Goal: Task Accomplishment & Management: Complete application form

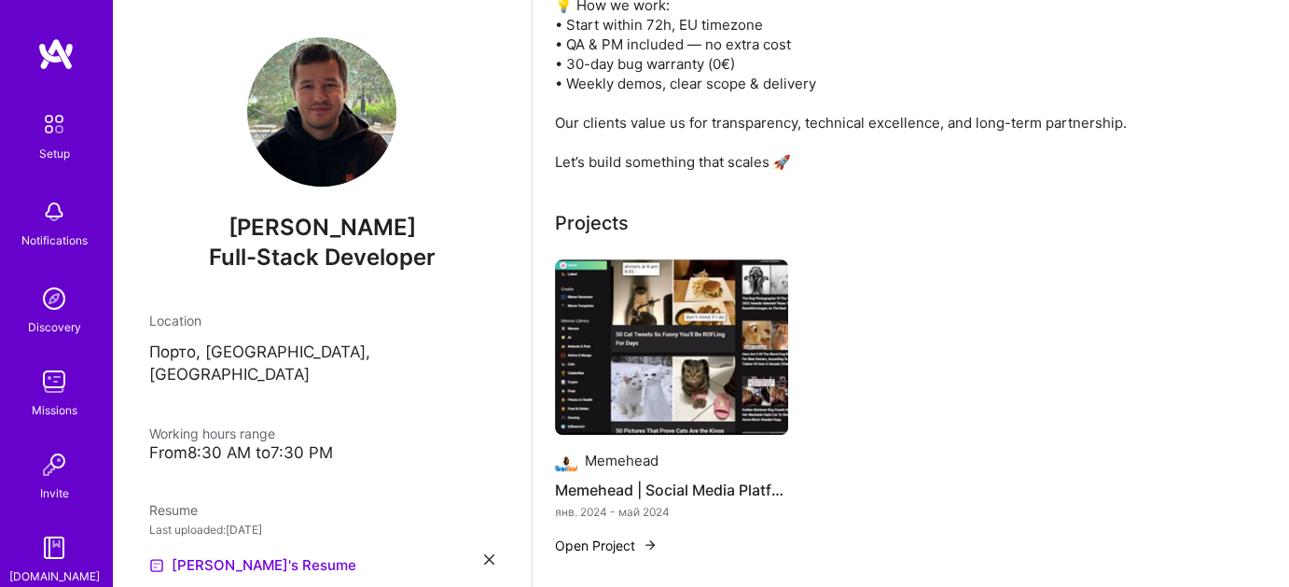
scroll to position [908, 0]
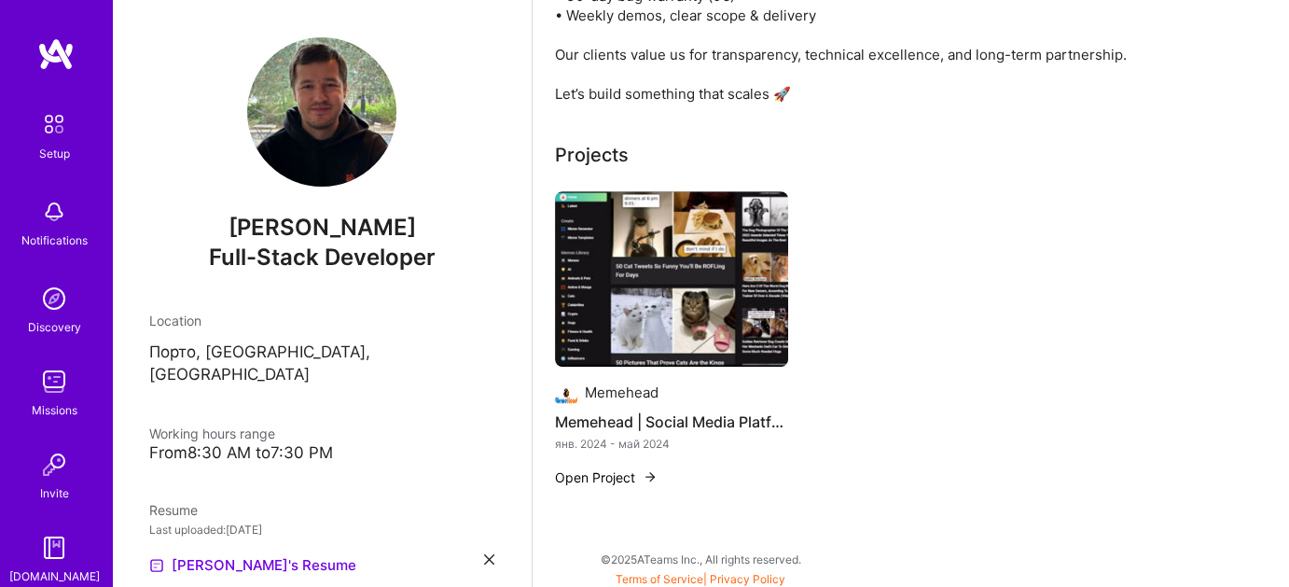
click at [650, 469] on img at bounding box center [650, 476] width 15 height 15
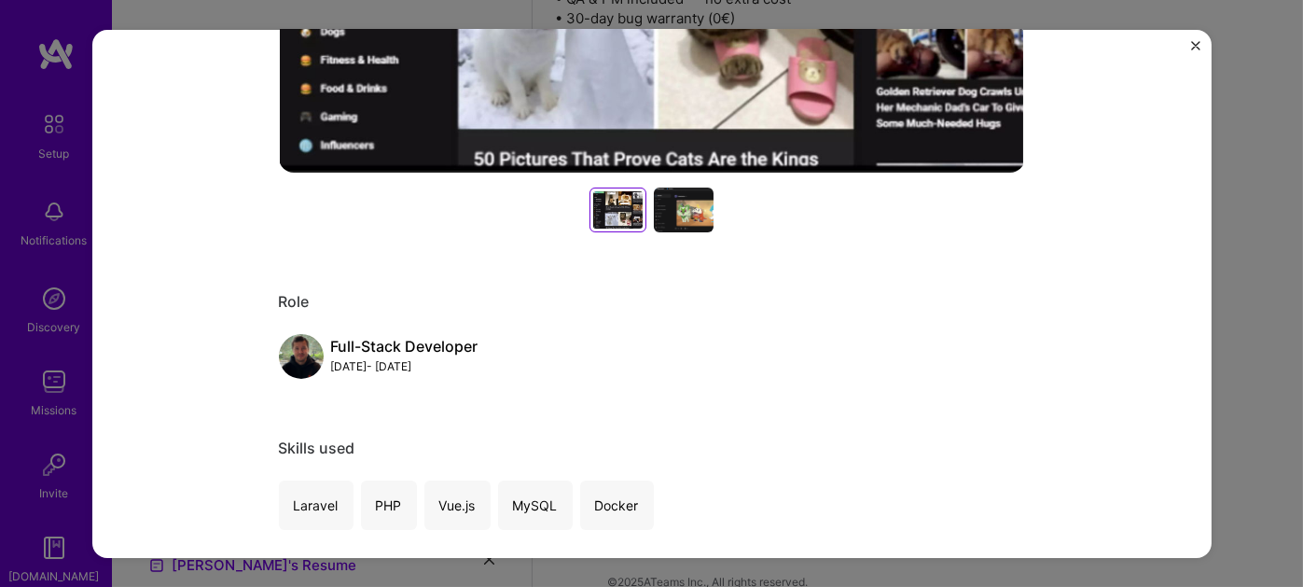
scroll to position [653, 0]
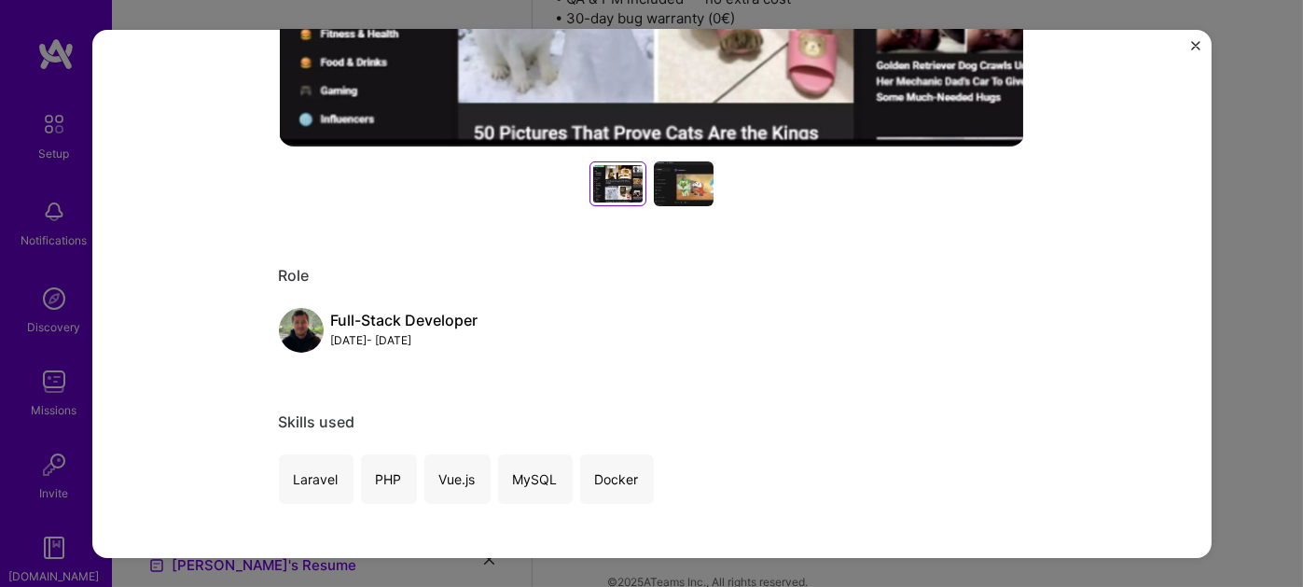
click at [702, 195] on div at bounding box center [684, 183] width 60 height 45
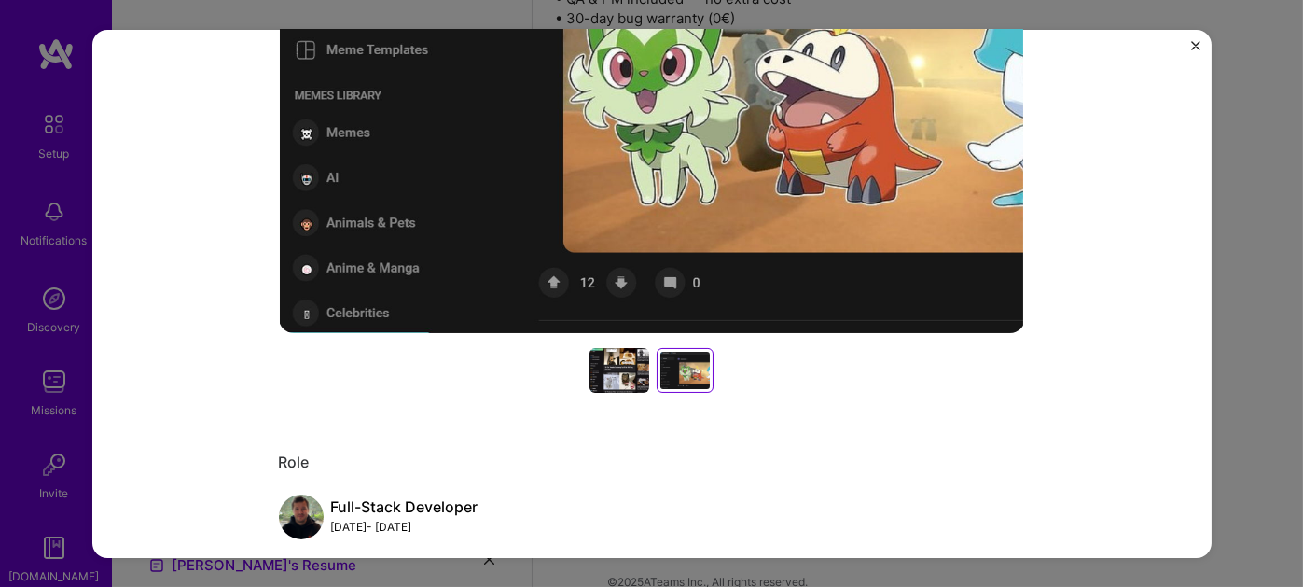
scroll to position [560, 0]
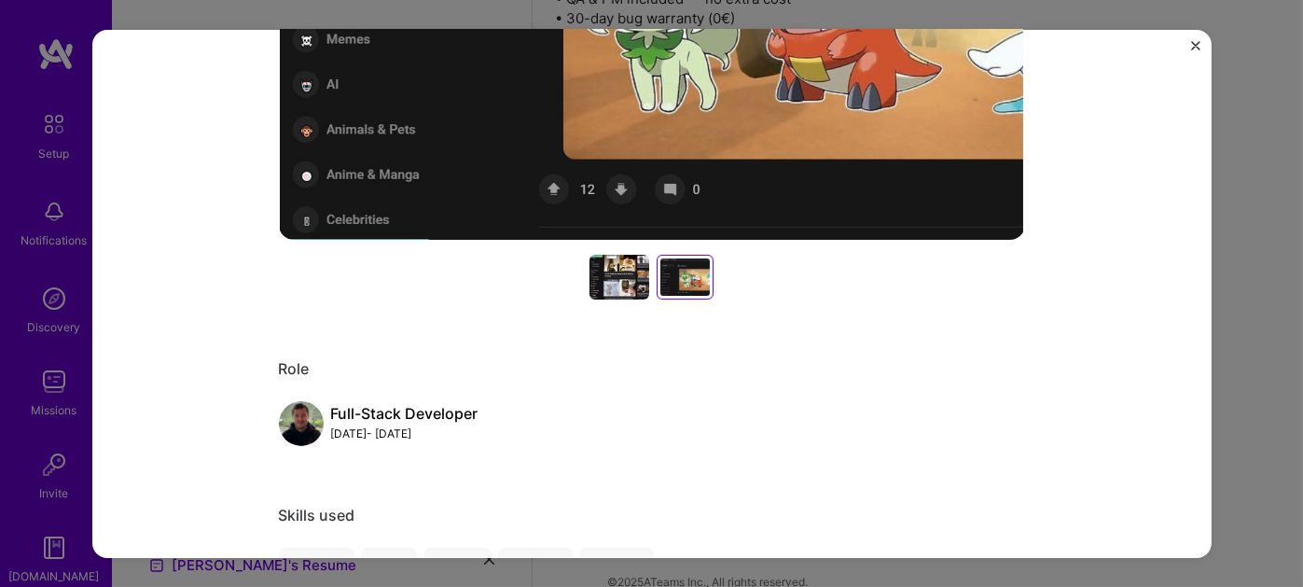
click at [1191, 41] on img "Close" at bounding box center [1195, 44] width 9 height 9
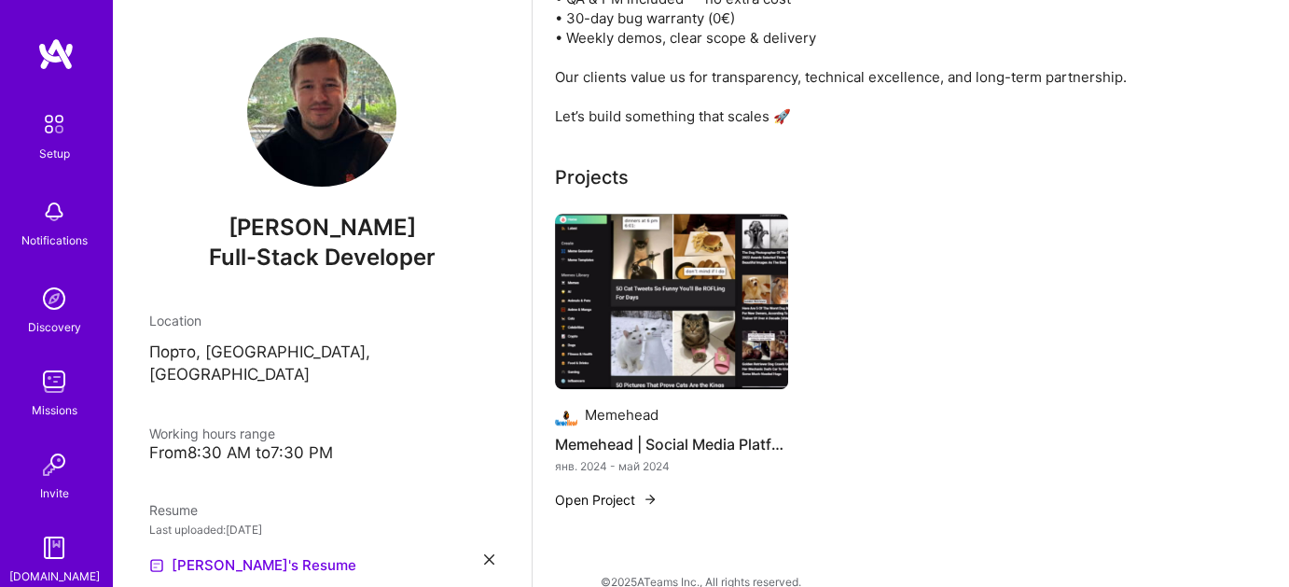
click at [617, 492] on button "Open Project" at bounding box center [606, 500] width 103 height 20
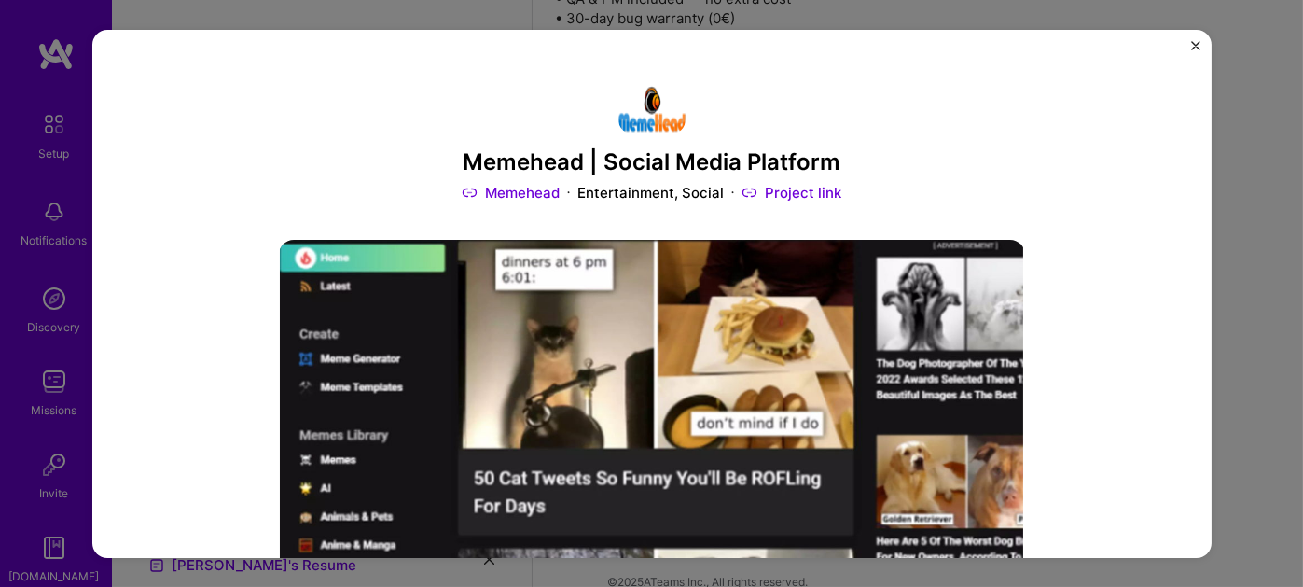
click at [1190, 39] on div "Memehead | Social Media Platform Memehead Entertainment, Social Project link Ro…" at bounding box center [652, 293] width 1120 height 528
click at [1194, 41] on img "Close" at bounding box center [1195, 44] width 9 height 9
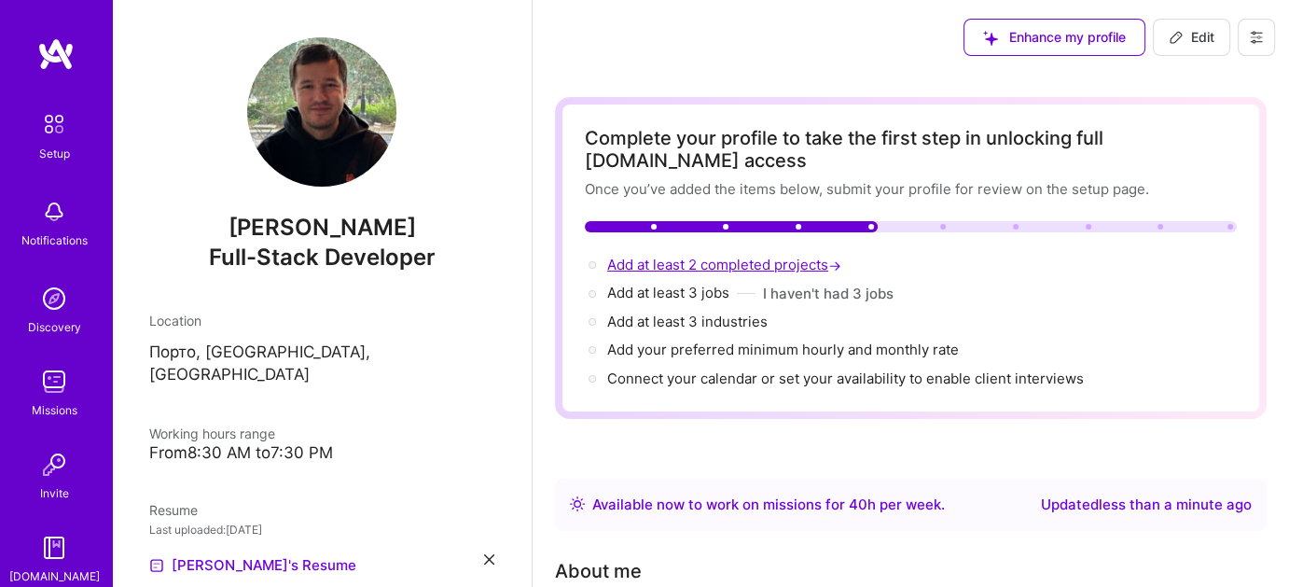
click at [712, 263] on span "Add at least 2 completed projects →" at bounding box center [726, 265] width 238 height 18
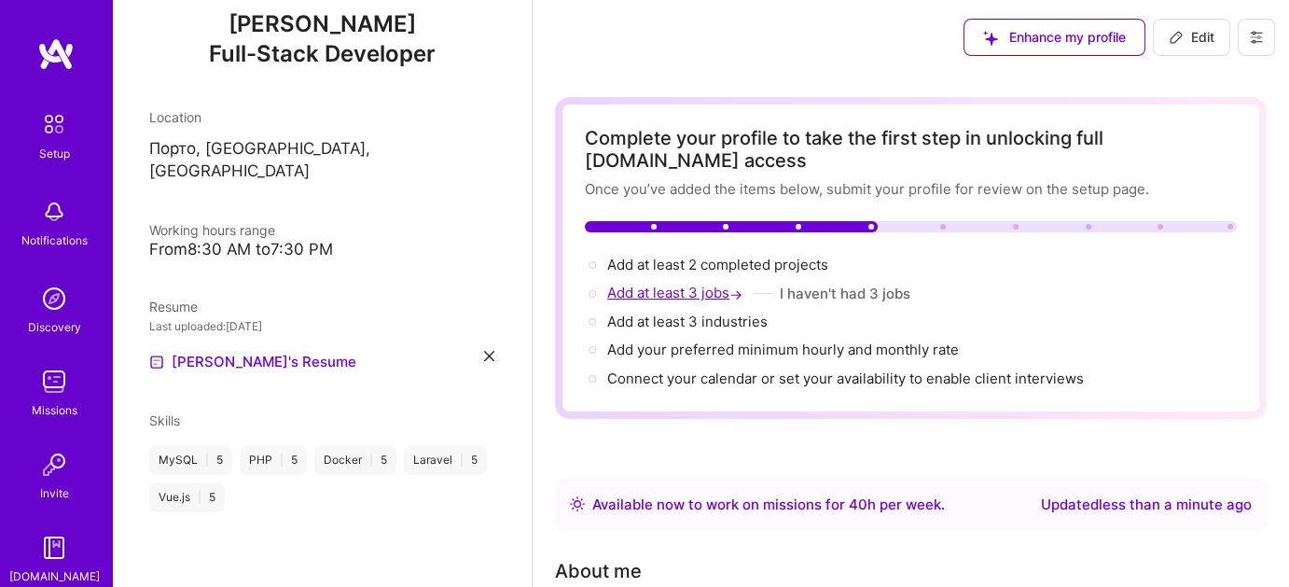
select select "US"
select select "Right Now"
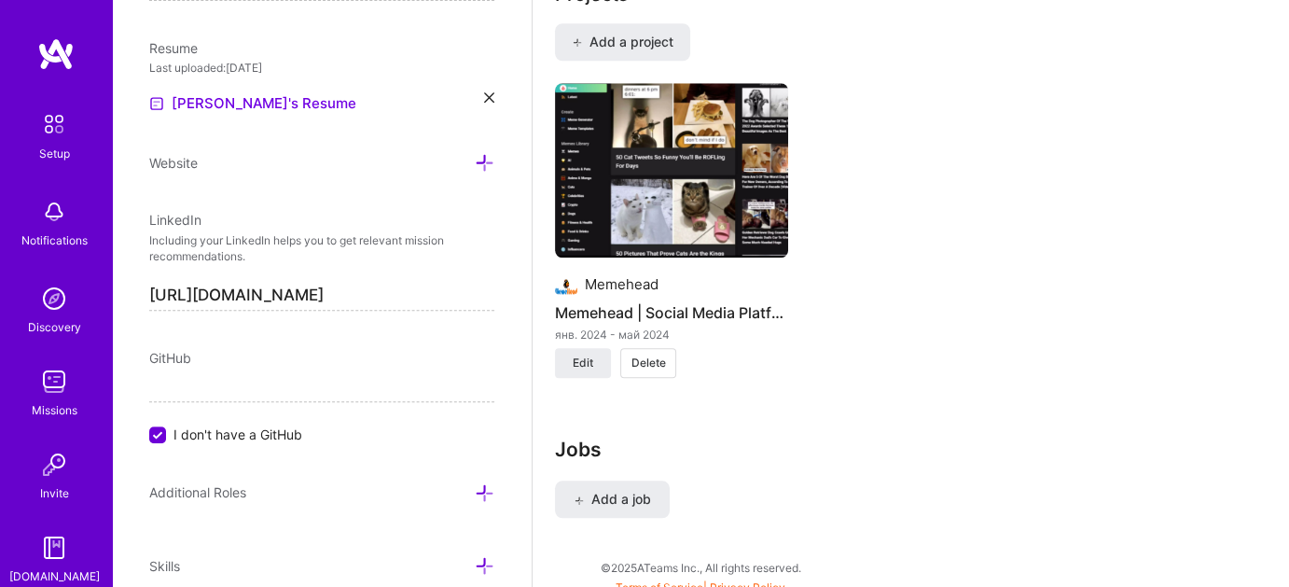
scroll to position [1878, 0]
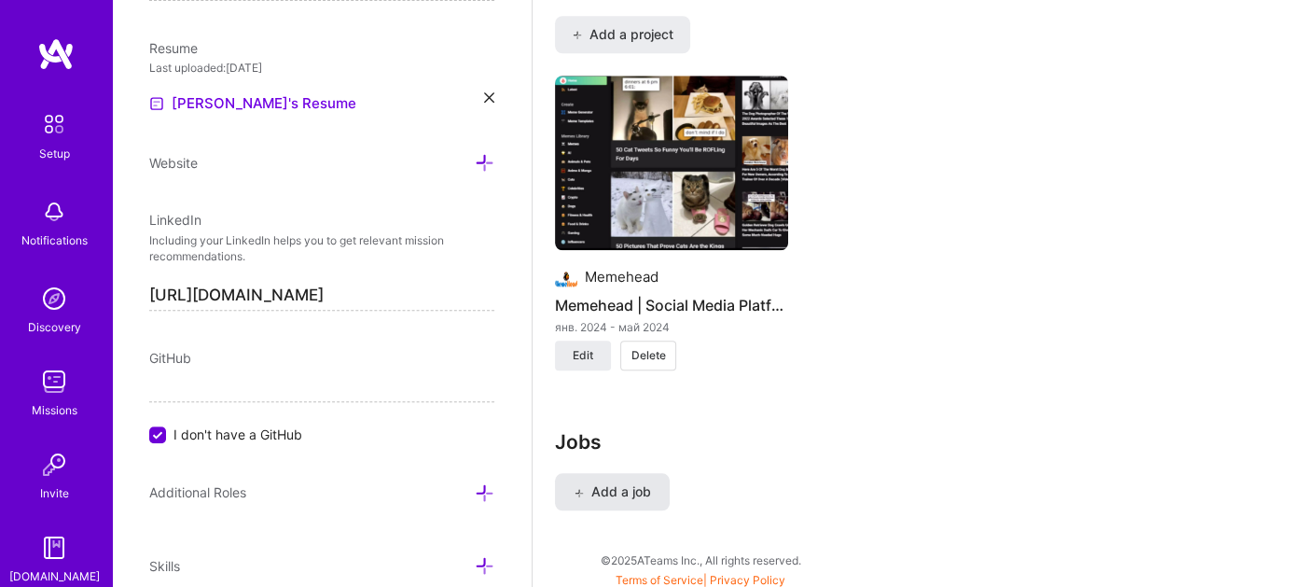
click at [632, 485] on span "Add a job" at bounding box center [612, 491] width 77 height 19
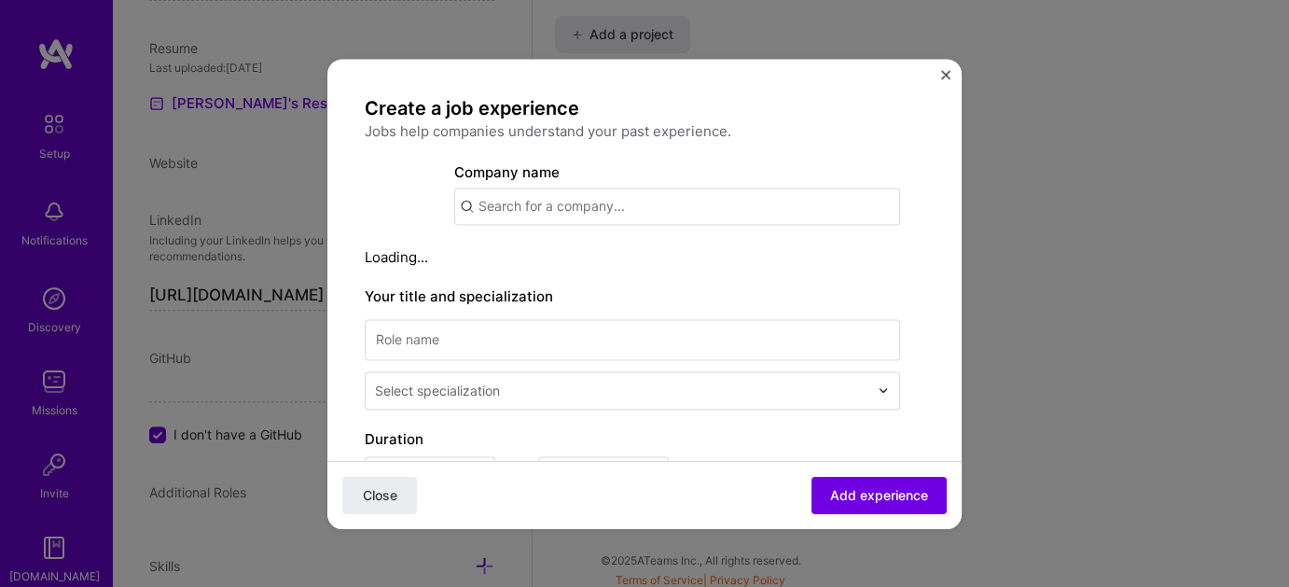
scroll to position [1856, 0]
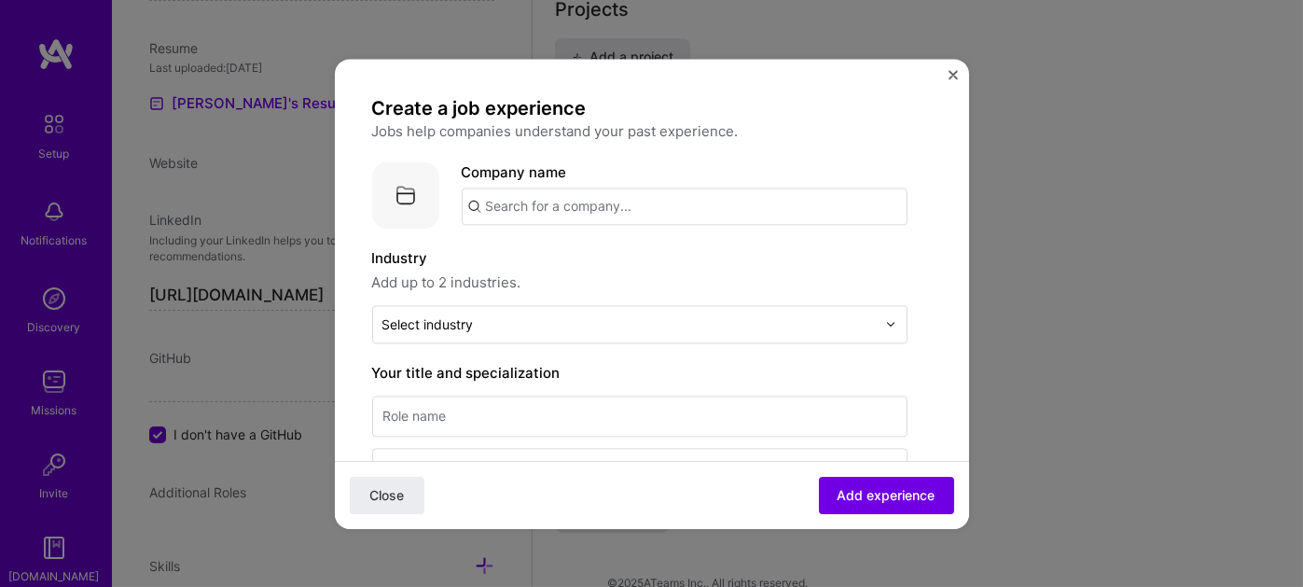
click at [954, 76] on img "Close" at bounding box center [953, 74] width 9 height 9
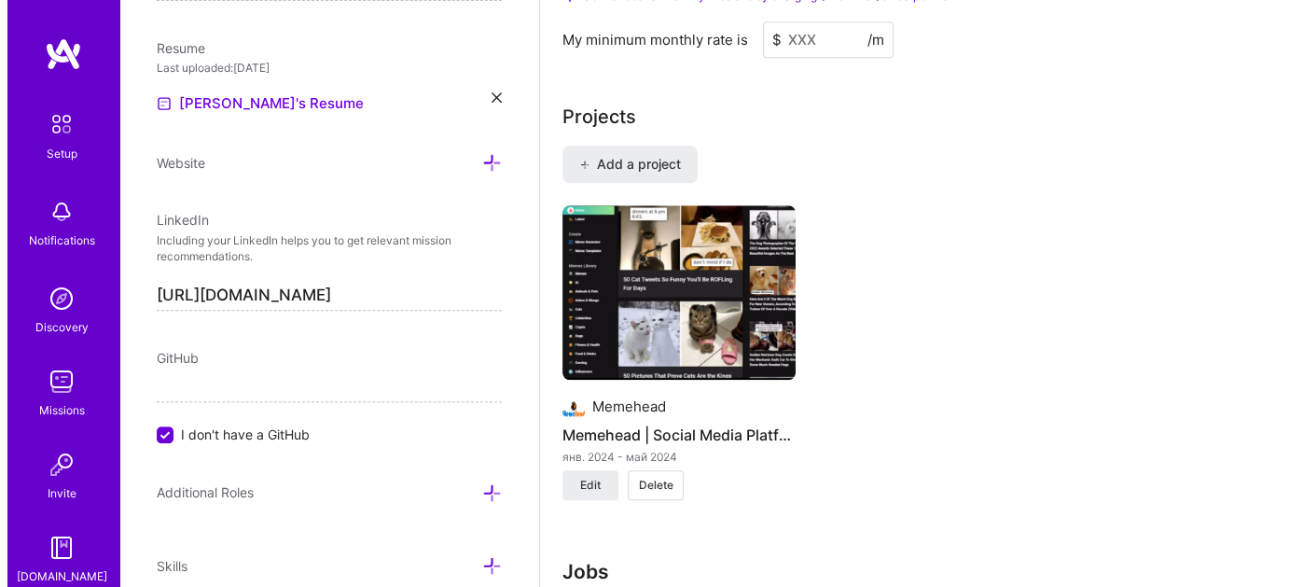
scroll to position [1576, 0]
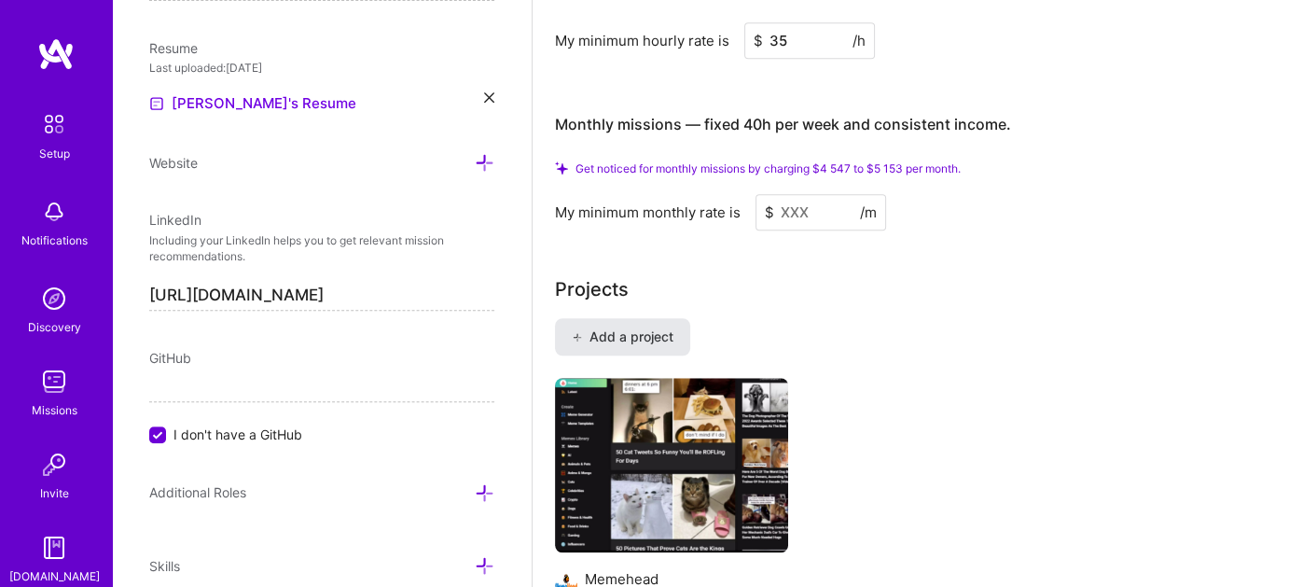
click at [636, 331] on span "Add a project" at bounding box center [623, 336] width 102 height 19
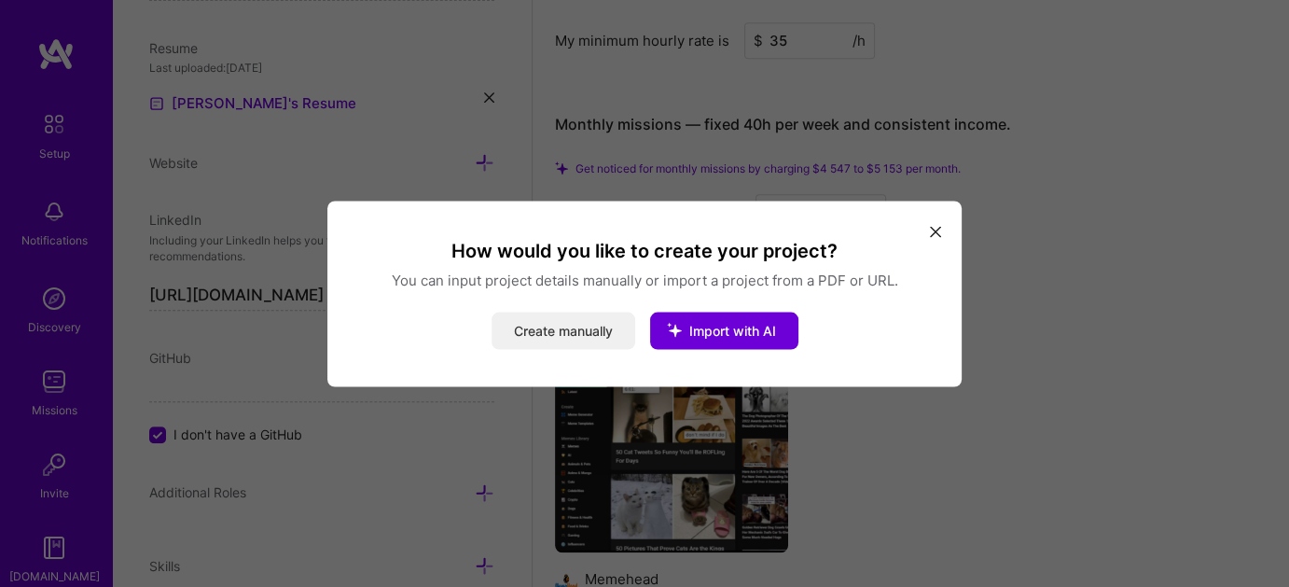
click at [608, 329] on button "Create manually" at bounding box center [564, 330] width 144 height 37
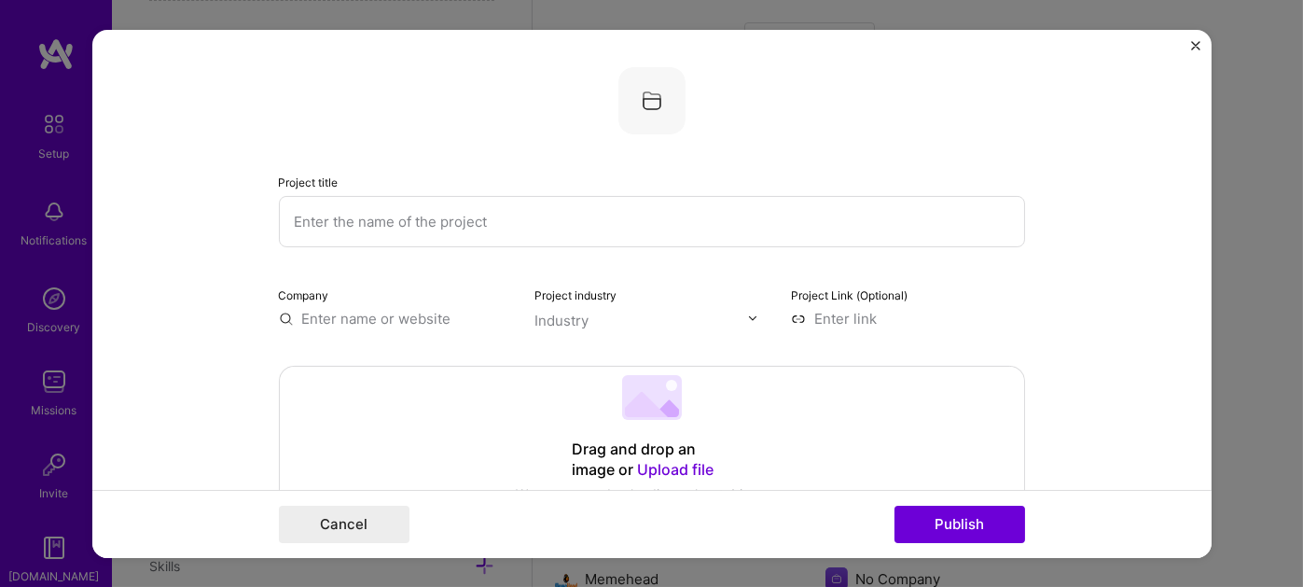
click at [520, 205] on input "text" at bounding box center [652, 220] width 746 height 51
click at [509, 223] on input "text" at bounding box center [652, 220] width 746 height 51
paste input "Upstock | Admin Panel & Mobile App"
type input "Upstock | Admin Panel & Mobile App"
click at [335, 317] on input "text" at bounding box center [396, 318] width 234 height 20
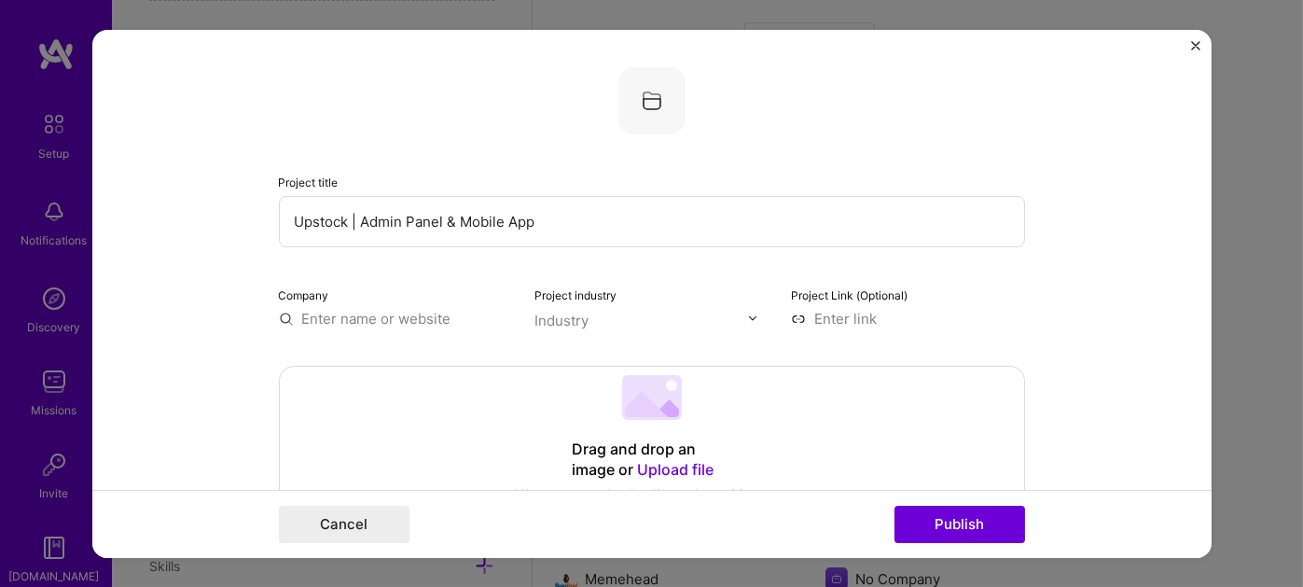
drag, startPoint x: 341, startPoint y: 217, endPoint x: 280, endPoint y: 217, distance: 60.6
click at [280, 217] on input "Upstock | Admin Panel & Mobile App" at bounding box center [652, 220] width 746 height 51
click at [361, 320] on input "text" at bounding box center [396, 318] width 234 height 20
paste input "Upstock"
type input "Upstock"
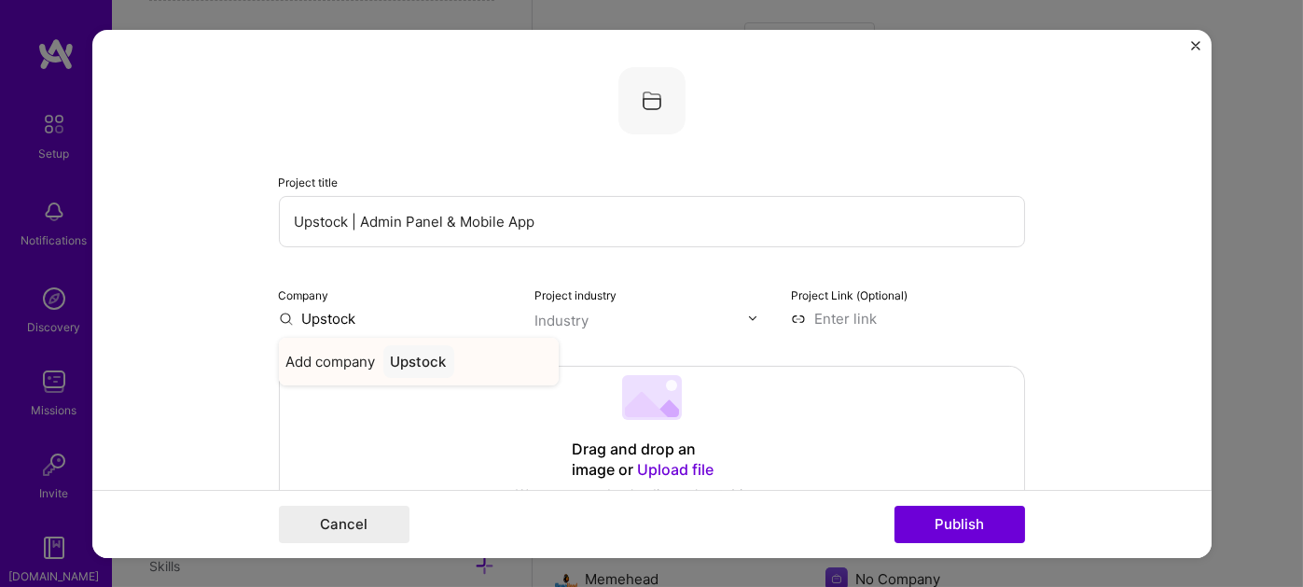
click at [397, 360] on div "Upstock" at bounding box center [418, 360] width 71 height 33
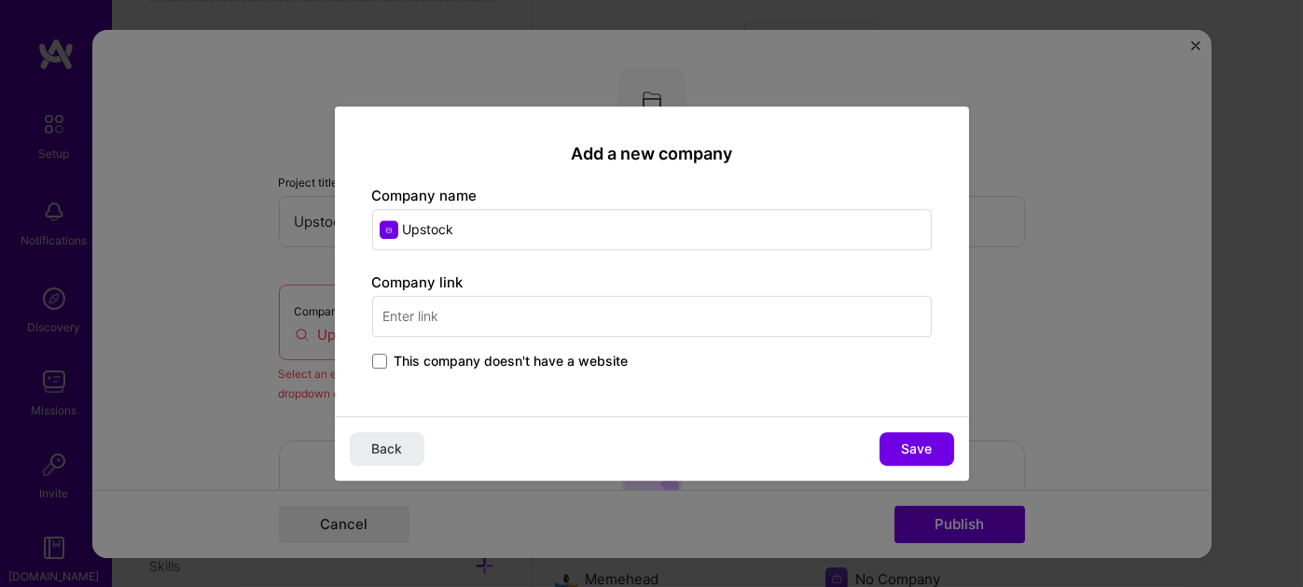
click at [437, 317] on input "text" at bounding box center [652, 316] width 560 height 41
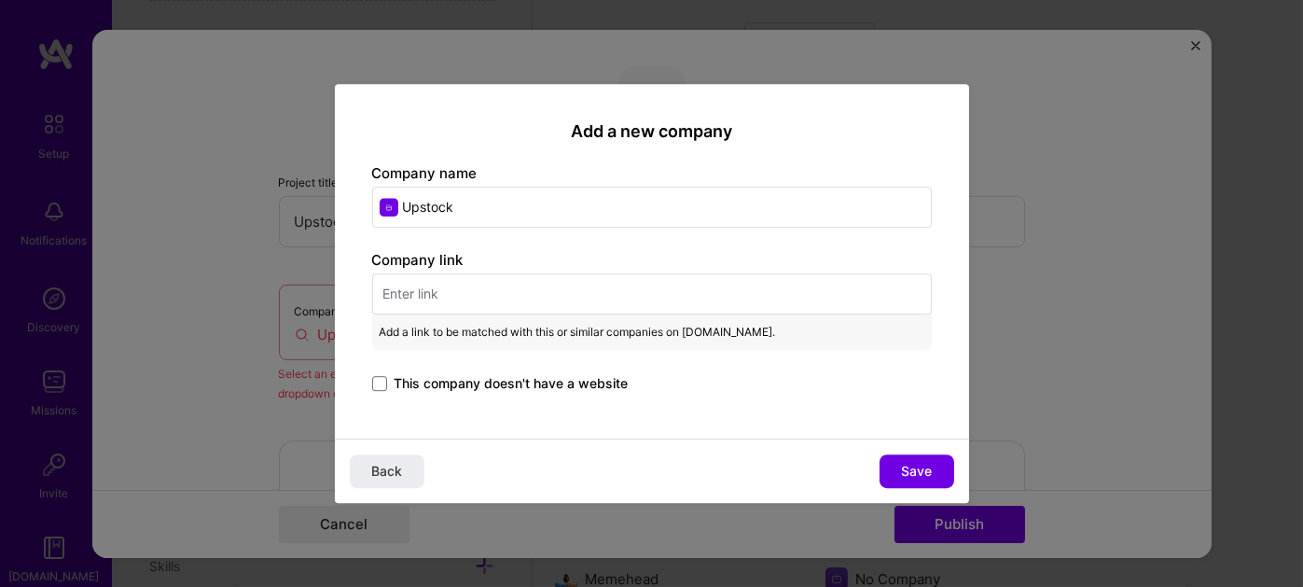
click at [389, 472] on span "Back" at bounding box center [386, 471] width 31 height 19
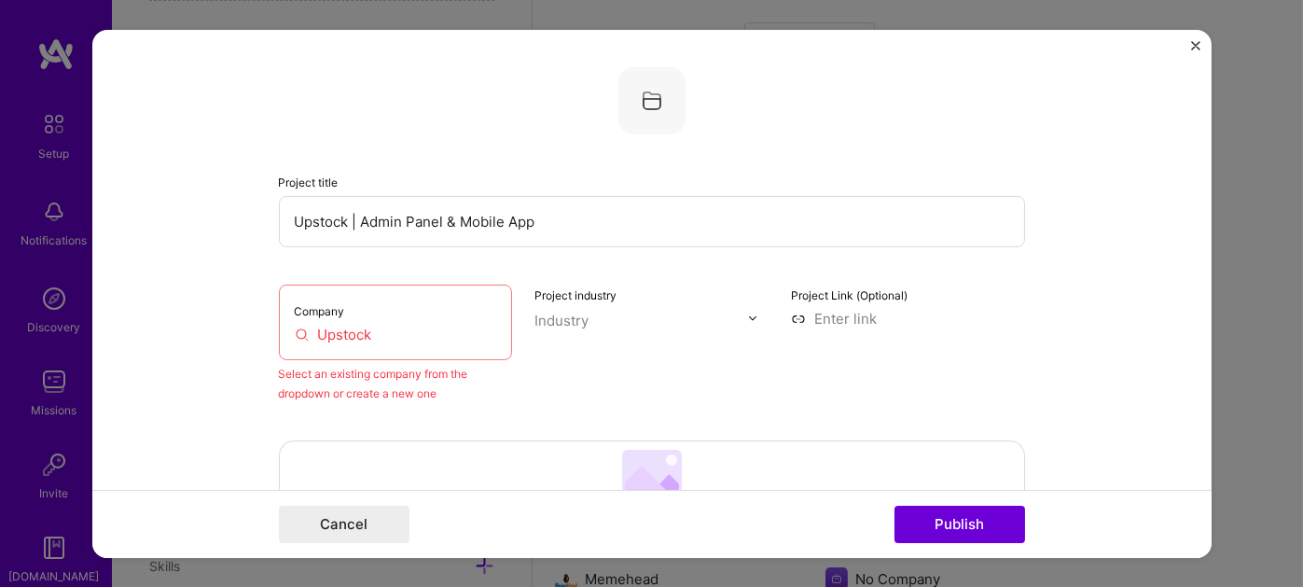
drag, startPoint x: 364, startPoint y: 332, endPoint x: 239, endPoint y: 335, distance: 125.1
click at [249, 332] on form "Project title Upstock | Admin Panel & Mobile App Company Upstock Select an exis…" at bounding box center [652, 293] width 1120 height 528
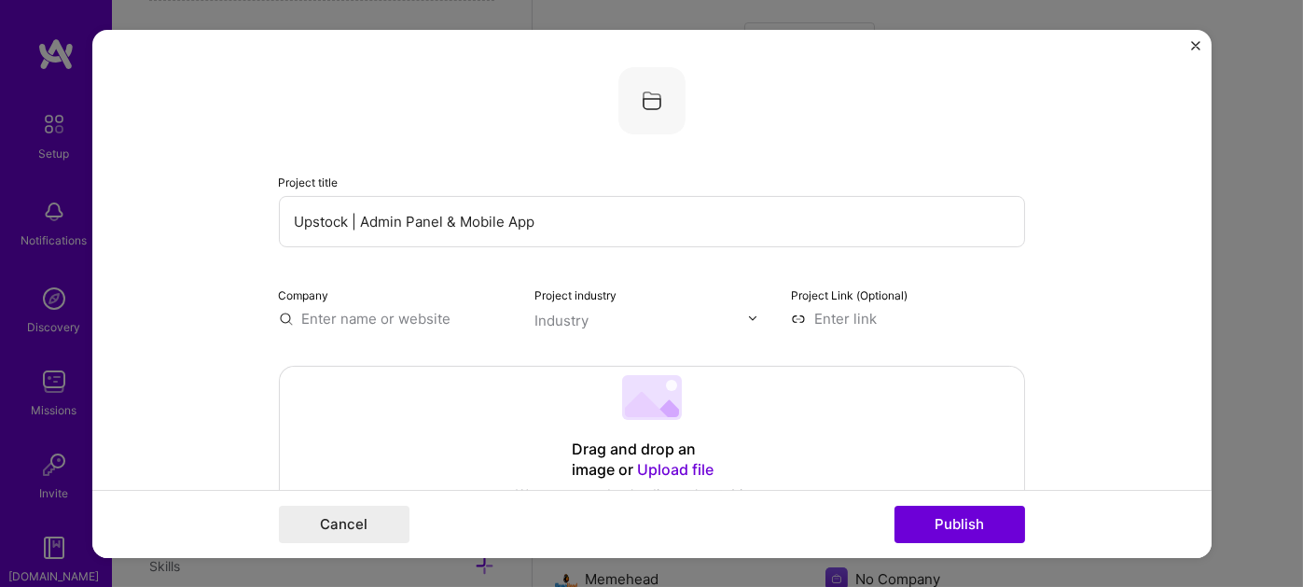
click at [612, 316] on input "text" at bounding box center [641, 320] width 213 height 20
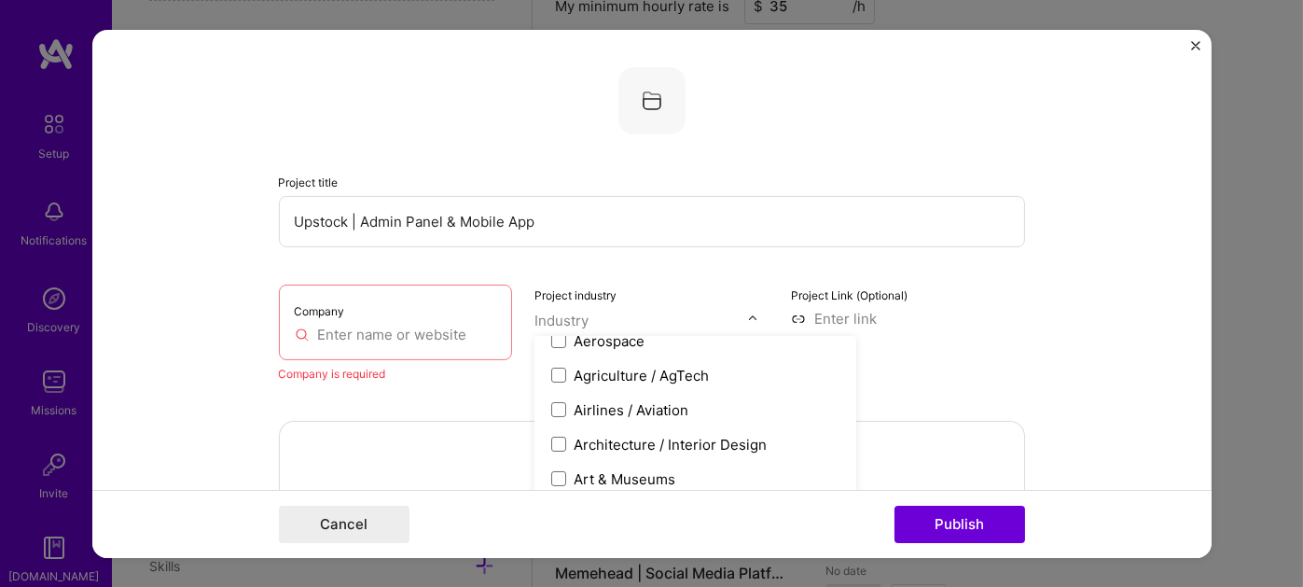
scroll to position [187, 0]
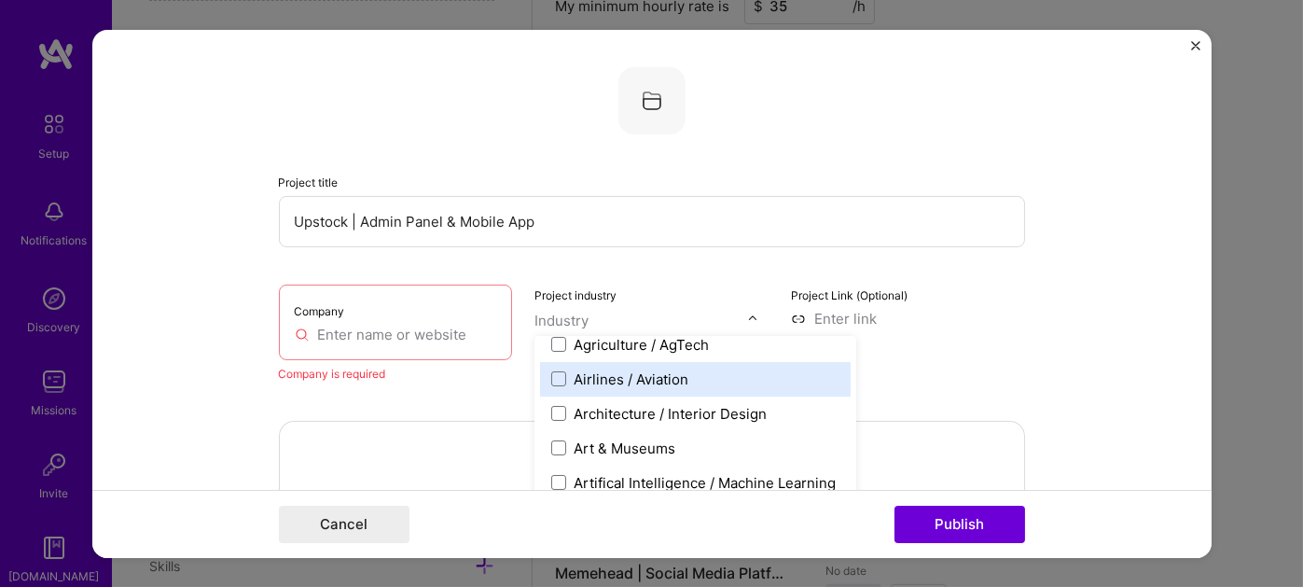
click at [320, 334] on input "text" at bounding box center [396, 334] width 202 height 20
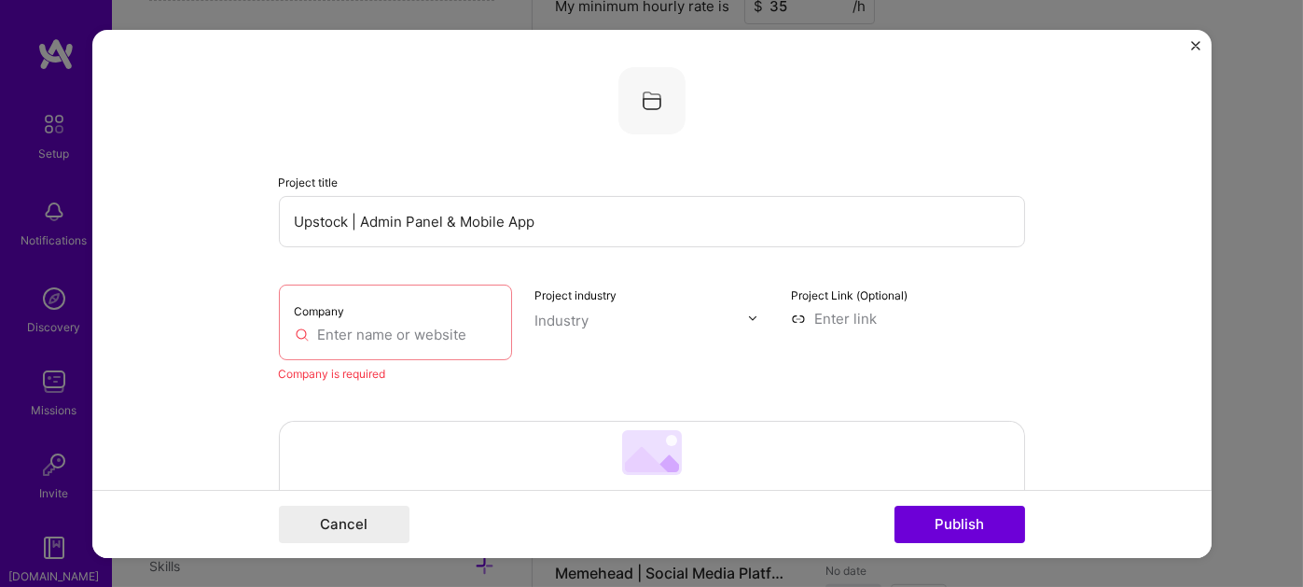
drag, startPoint x: 341, startPoint y: 217, endPoint x: 290, endPoint y: 215, distance: 50.5
click at [289, 215] on input "Upstock | Admin Panel & Mobile App" at bounding box center [652, 220] width 746 height 51
click at [373, 317] on div "Company" at bounding box center [396, 322] width 234 height 76
click at [353, 327] on input "text" at bounding box center [396, 334] width 202 height 20
paste input "Upstock"
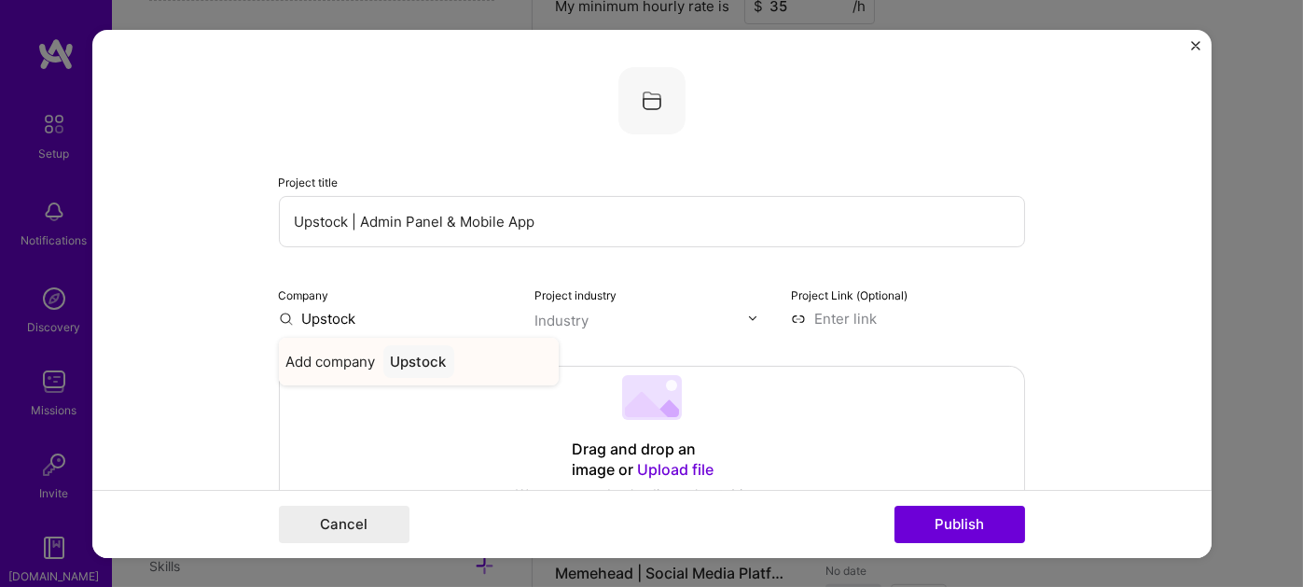
type input "Upstock"
click at [411, 360] on div "Upstock" at bounding box center [418, 360] width 71 height 33
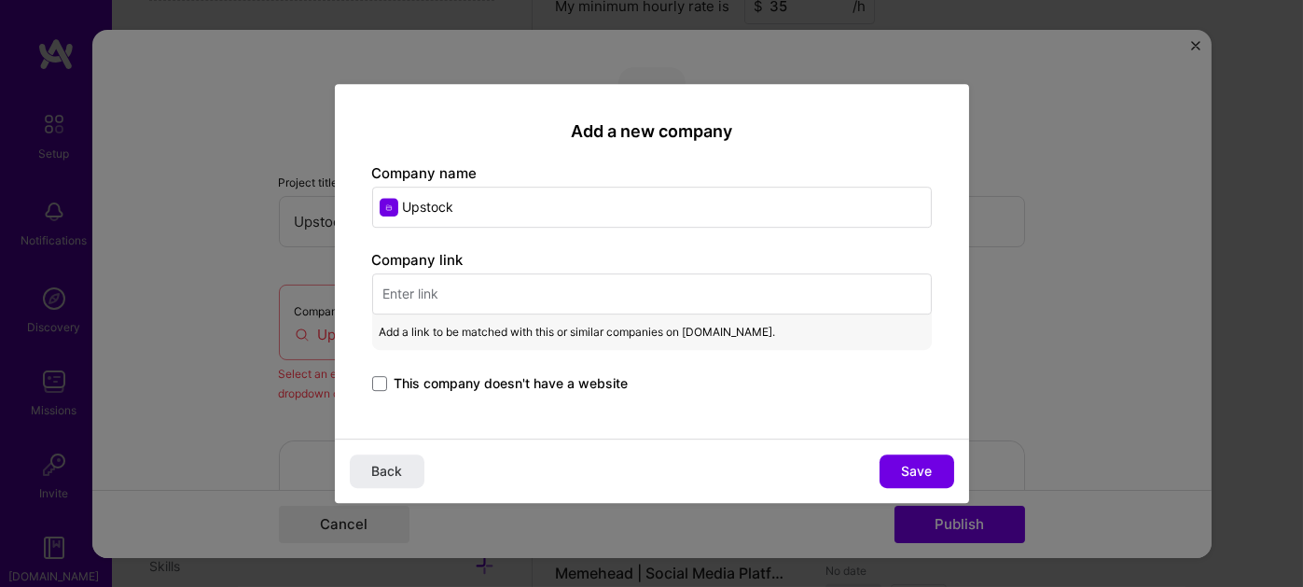
click at [419, 290] on input "text" at bounding box center [652, 293] width 560 height 41
click at [918, 465] on span "Save" at bounding box center [916, 471] width 31 height 19
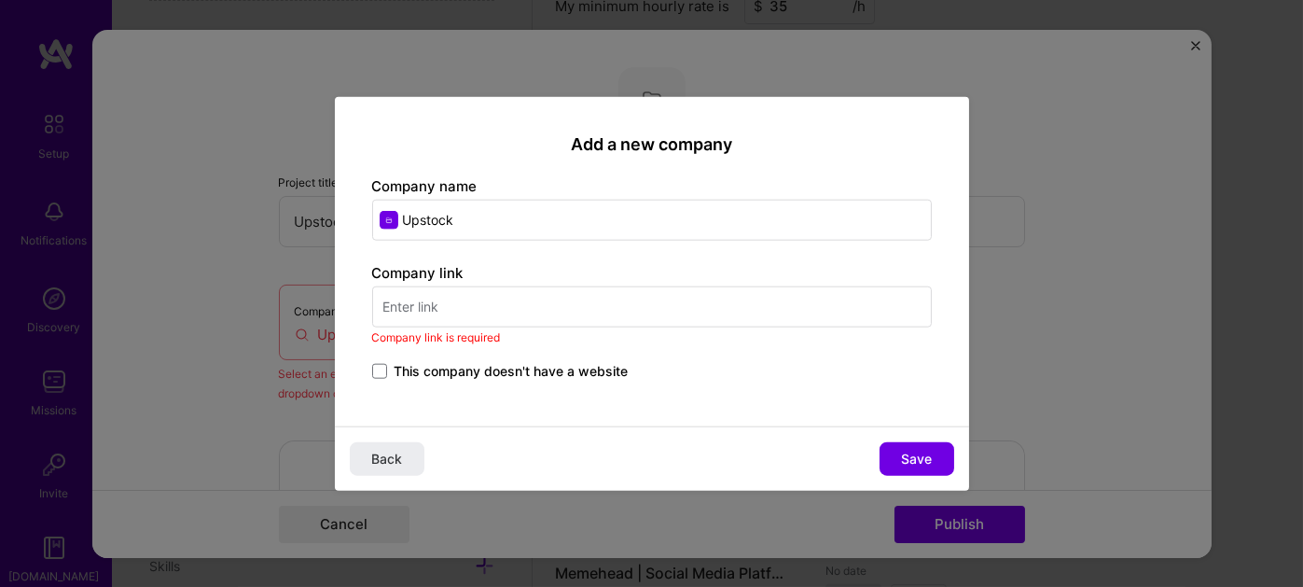
click at [452, 306] on input "text" at bounding box center [652, 306] width 560 height 41
click at [1090, 309] on div "Add a new company Company name Upstock Company link Company link is required Th…" at bounding box center [651, 293] width 1303 height 587
click at [394, 453] on span "Back" at bounding box center [386, 459] width 31 height 19
